Goal: Task Accomplishment & Management: Manage account settings

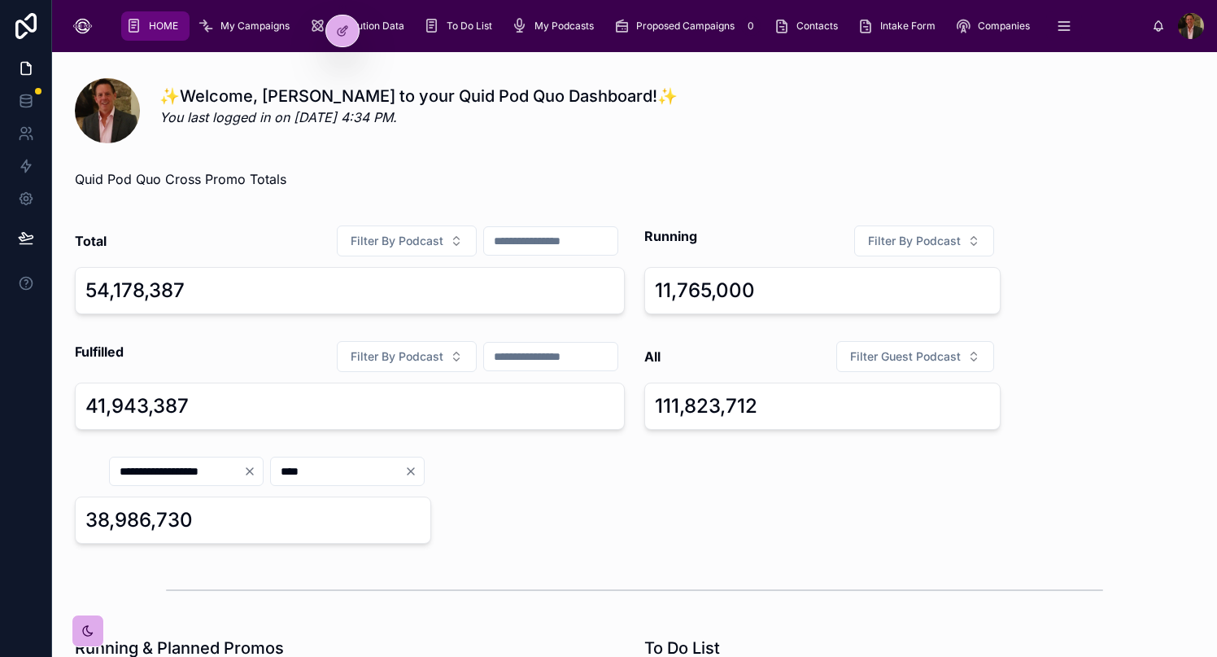
scroll to position [188, 0]
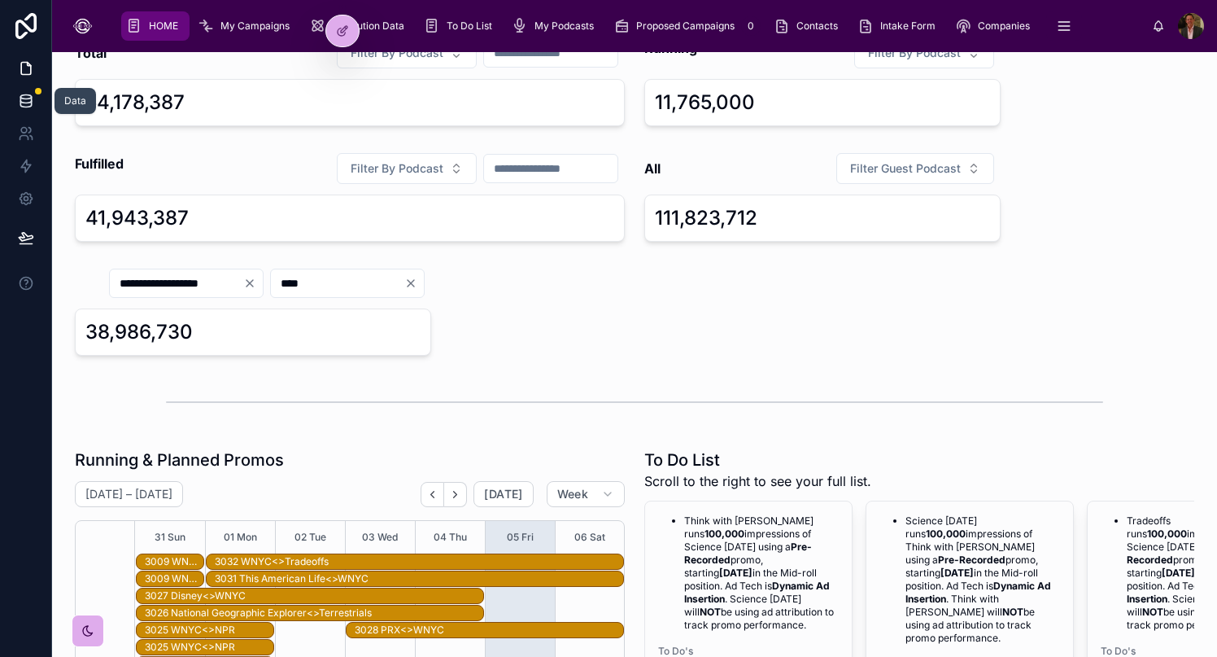
click at [29, 95] on icon at bounding box center [25, 97] width 11 height 4
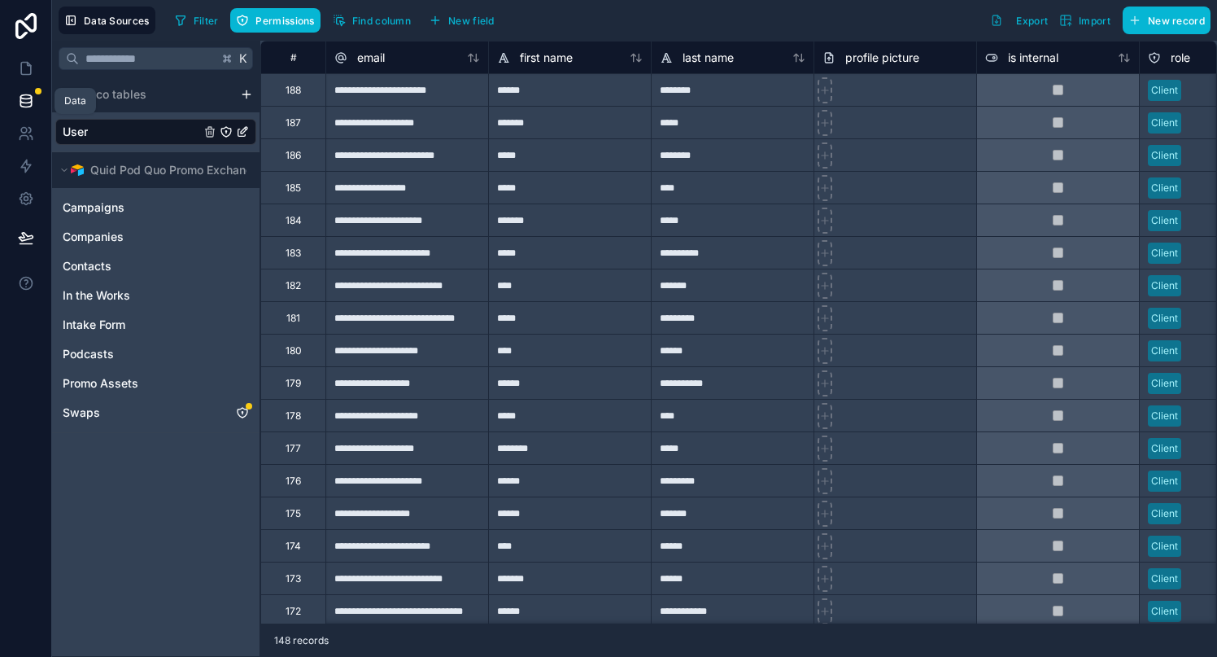
click at [27, 98] on icon at bounding box center [25, 97] width 11 height 4
click at [241, 412] on icon "Swaps" at bounding box center [242, 412] width 13 height 13
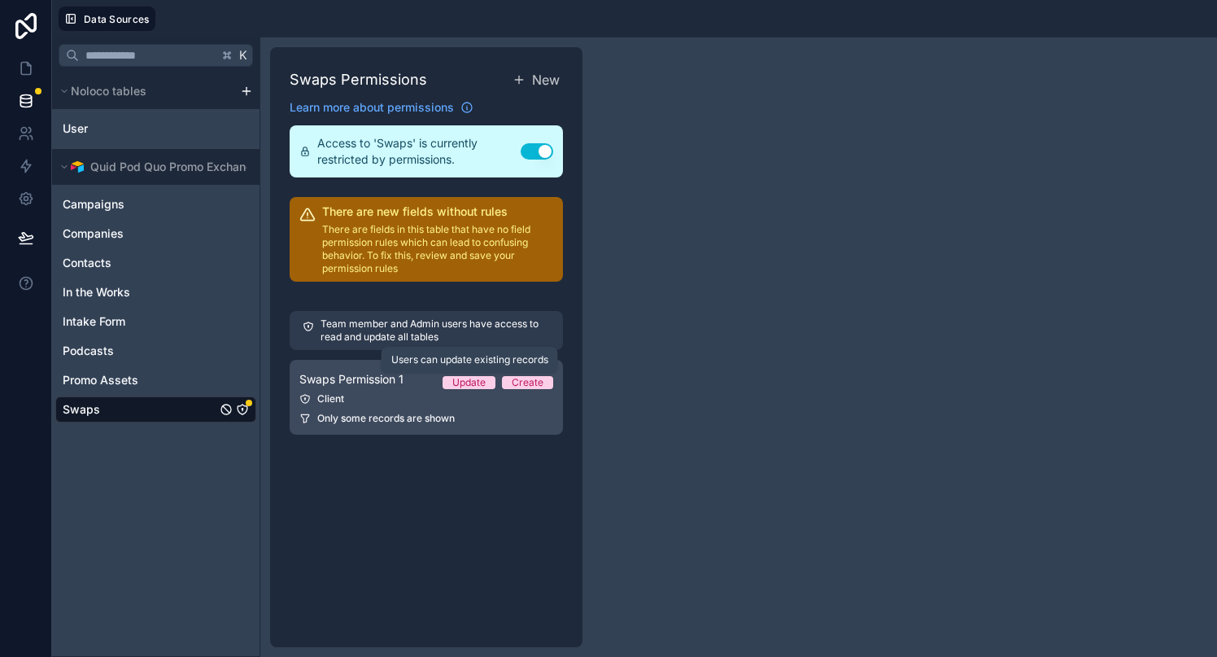
click at [469, 379] on div "Update" at bounding box center [468, 382] width 33 height 13
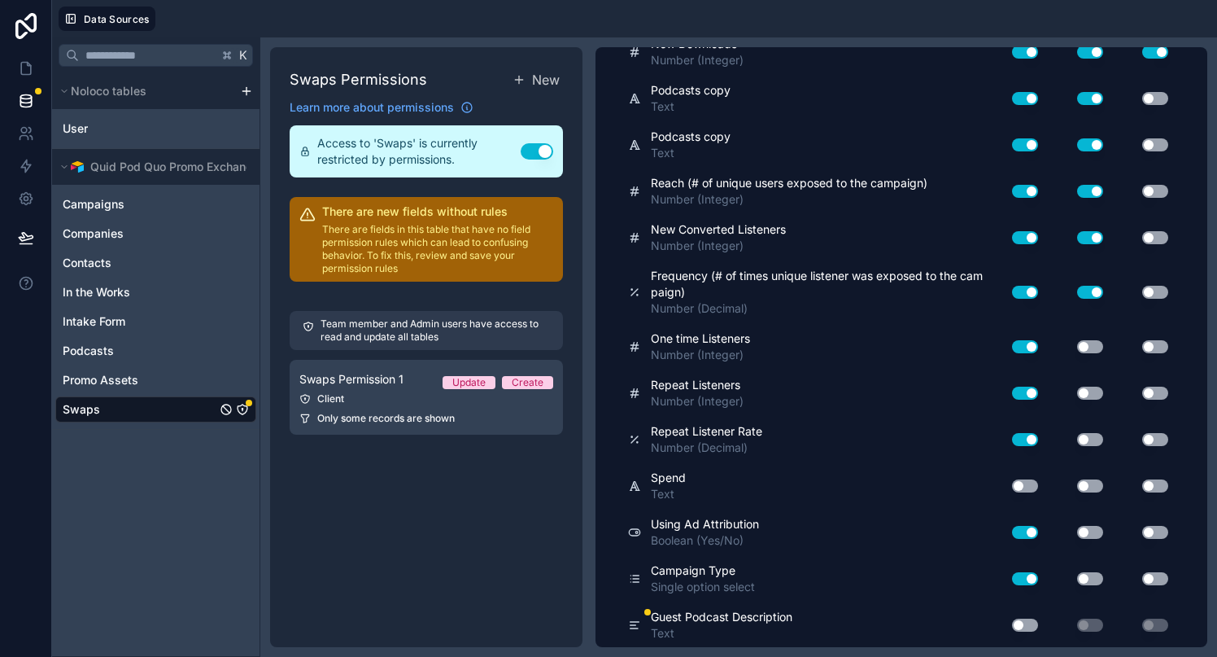
scroll to position [4528, 0]
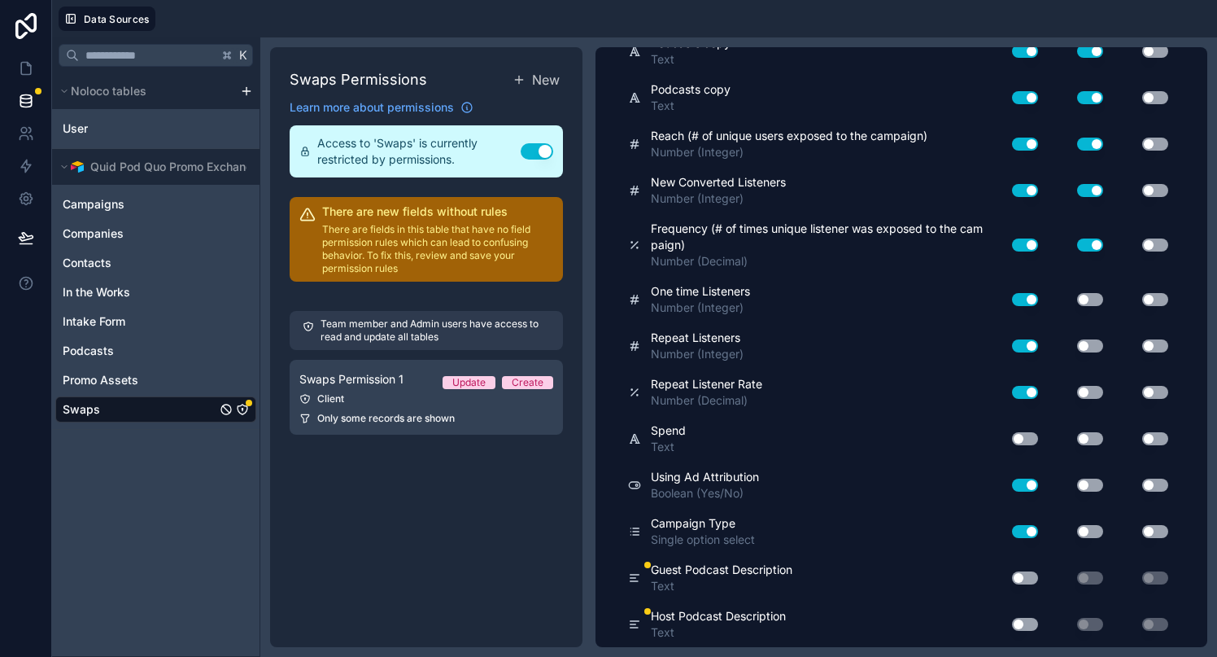
click at [1032, 574] on button "Use setting" at bounding box center [1025, 577] width 26 height 13
click at [1034, 622] on button "Use setting" at bounding box center [1025, 623] width 26 height 13
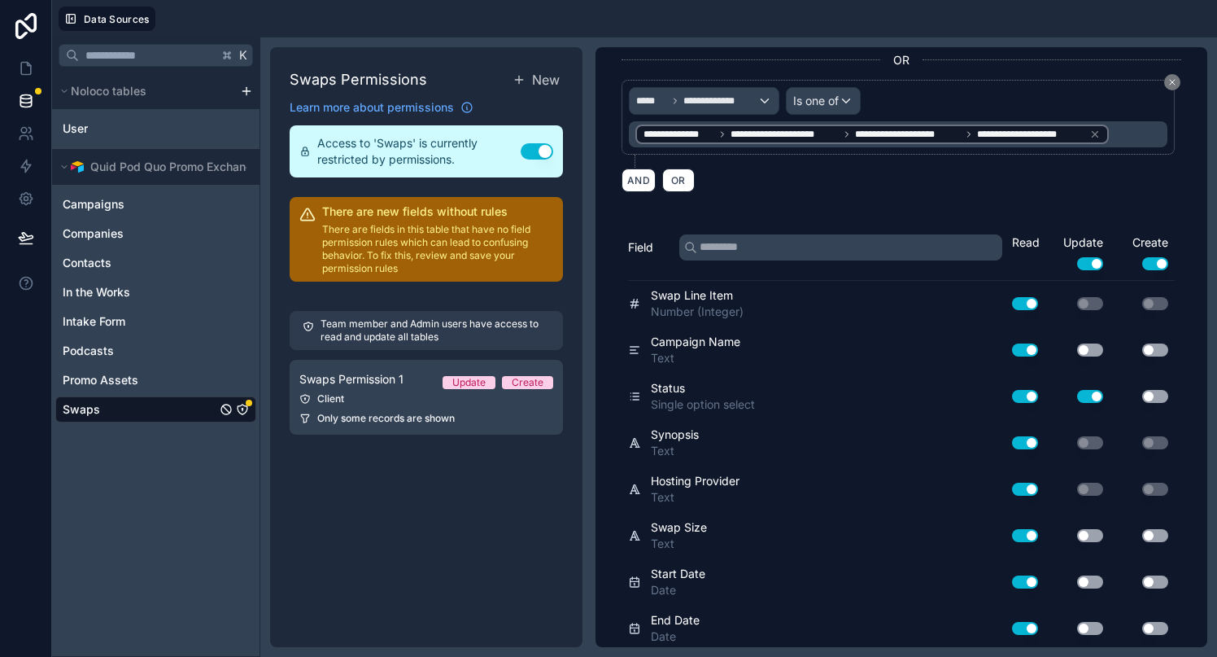
scroll to position [0, 0]
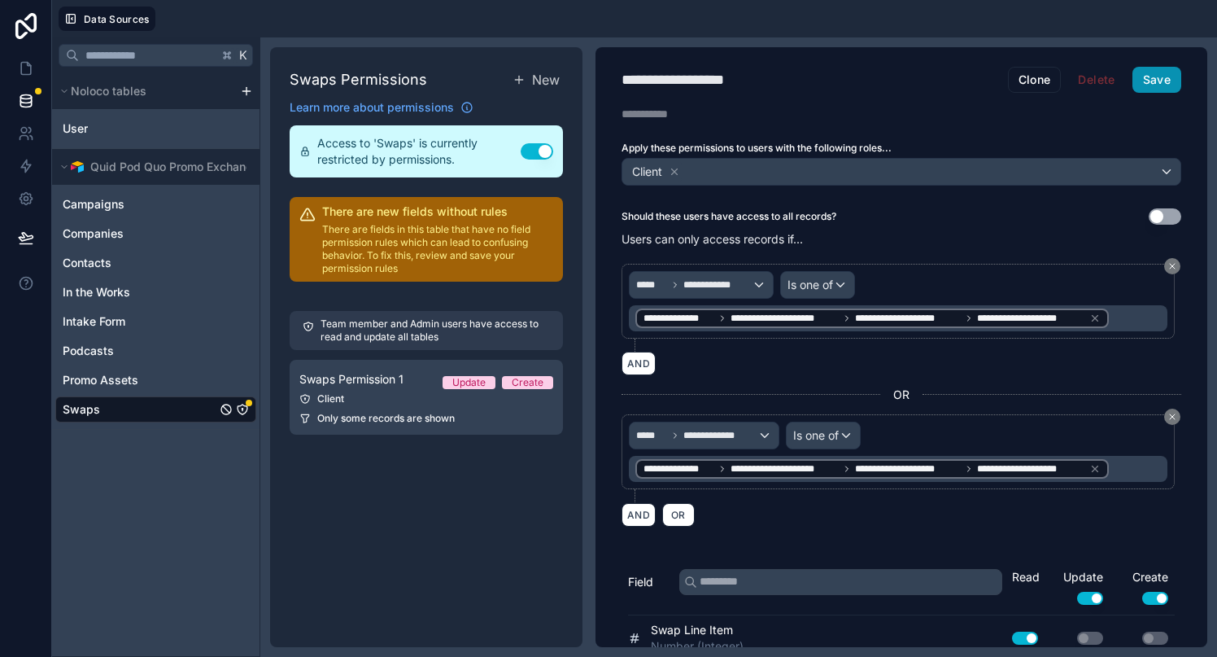
click at [1156, 70] on button "Save" at bounding box center [1156, 80] width 49 height 26
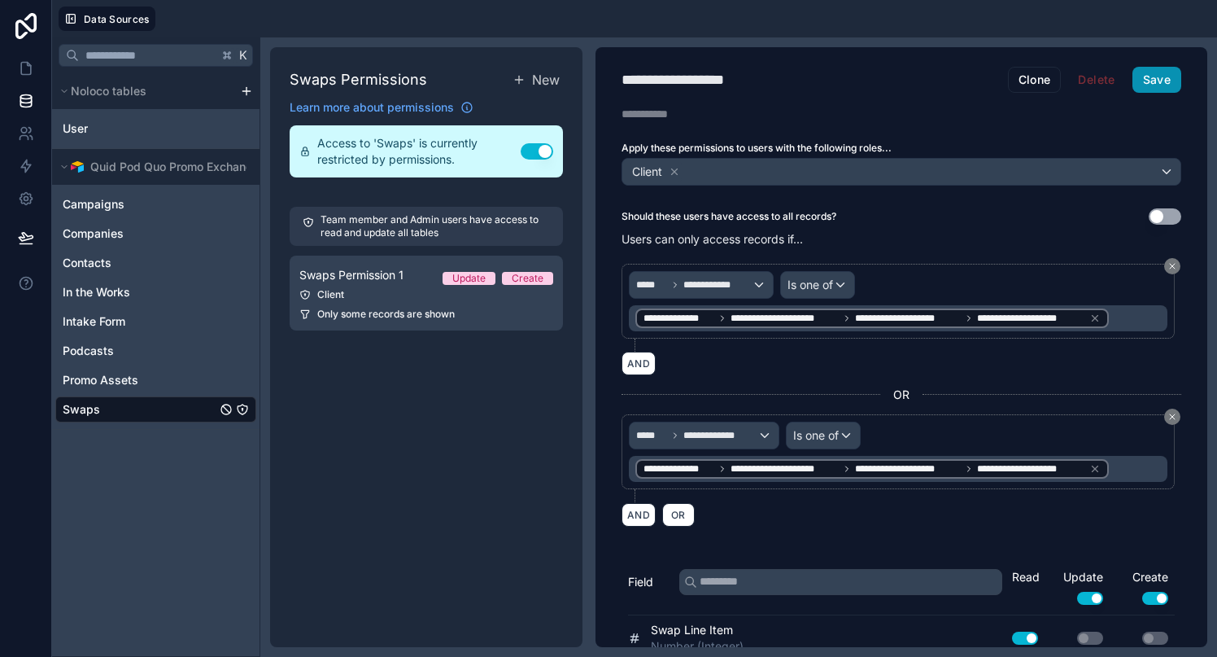
click at [1167, 81] on button "Save" at bounding box center [1156, 80] width 49 height 26
